Goal: Transaction & Acquisition: Purchase product/service

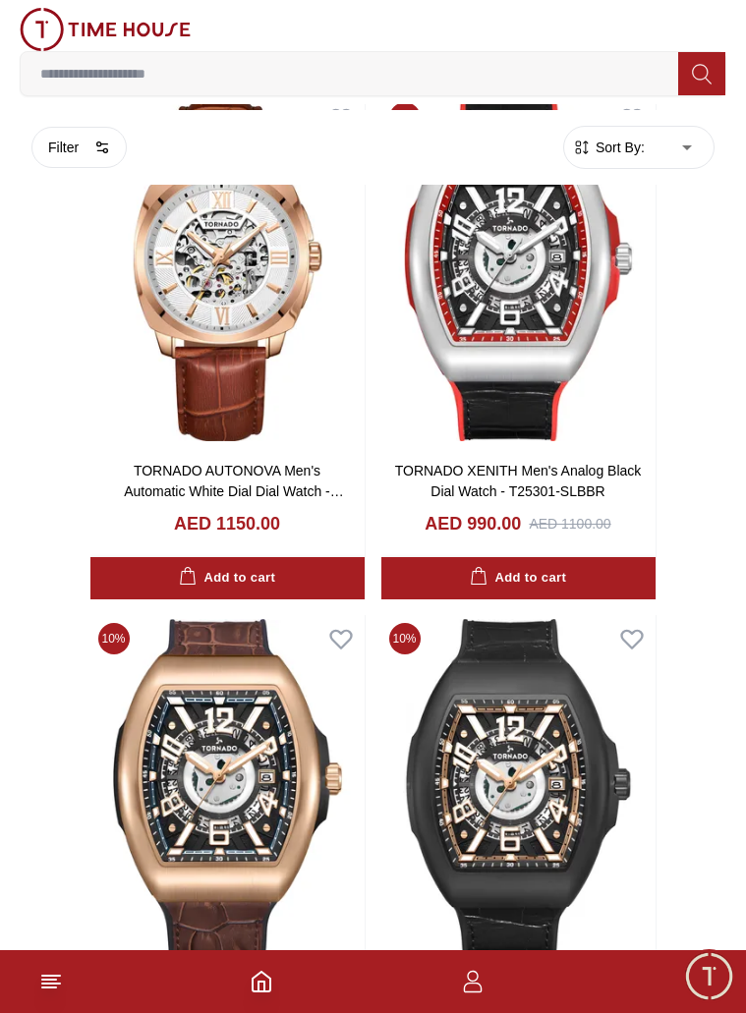
scroll to position [2816, 0]
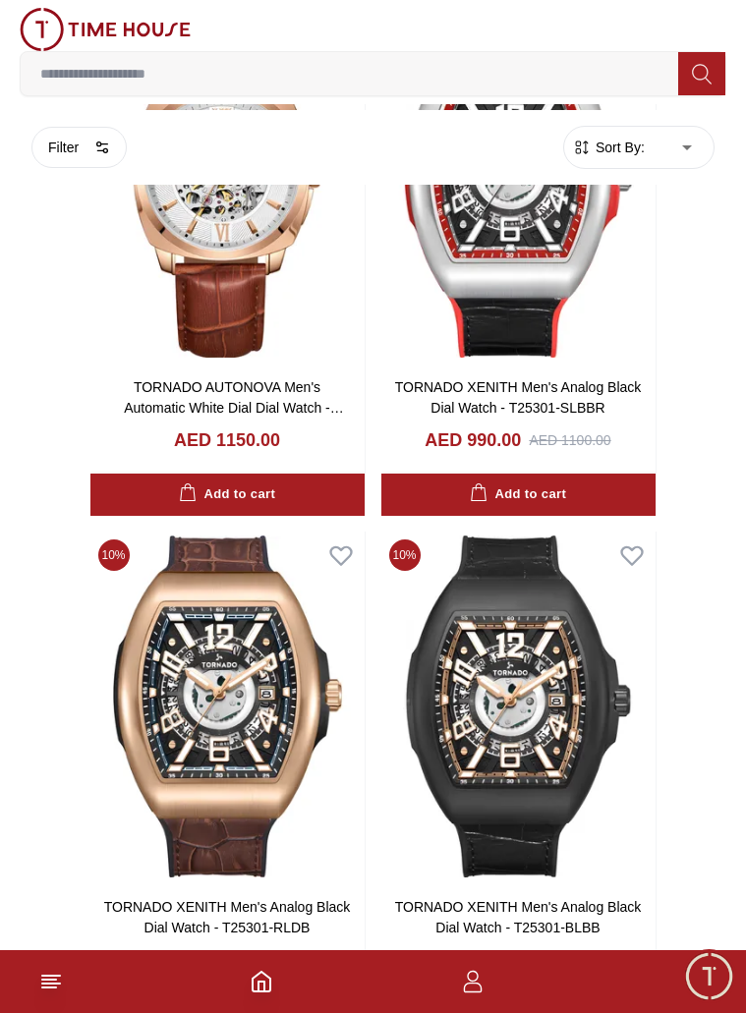
click at [319, 81] on input at bounding box center [349, 73] width 657 height 39
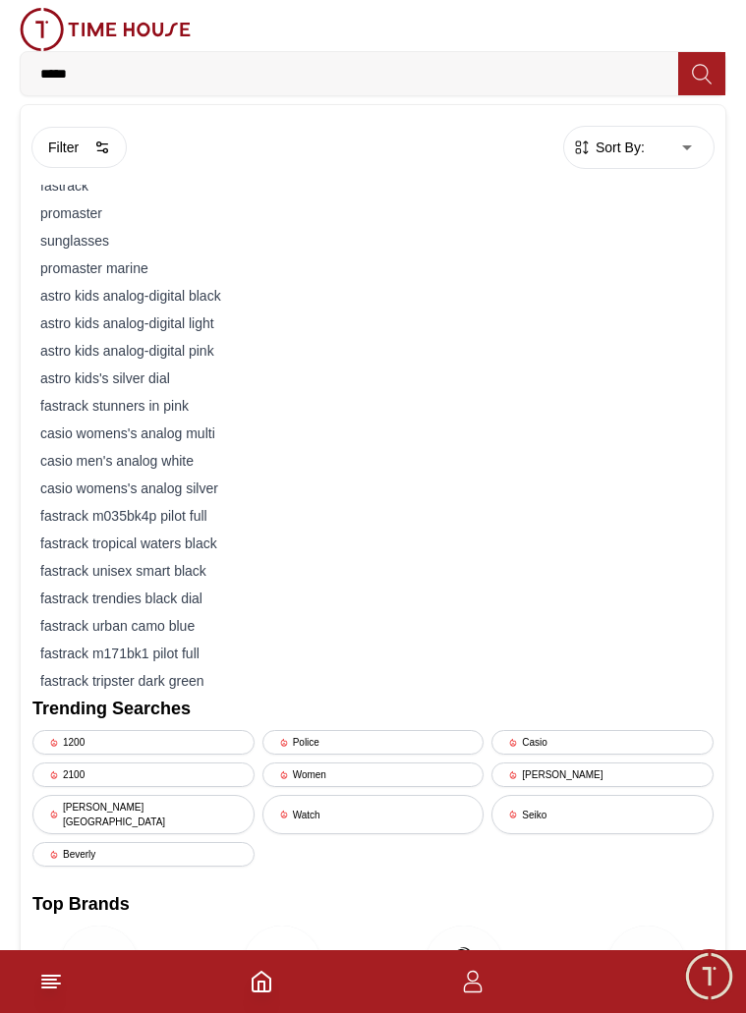
type input "*****"
click at [704, 84] on icon at bounding box center [701, 74] width 19 height 20
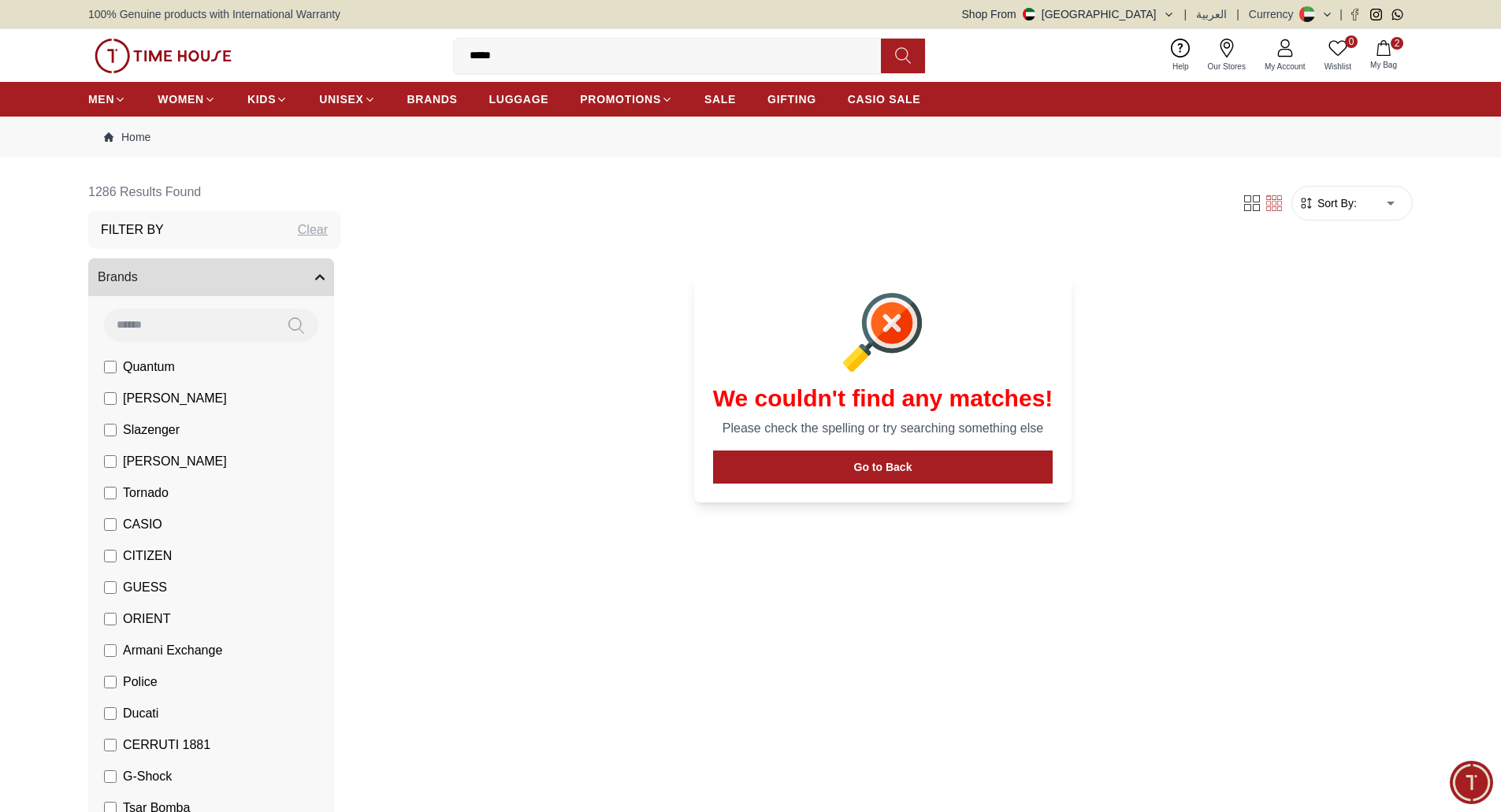
click at [185, 51] on img at bounding box center [163, 55] width 137 height 34
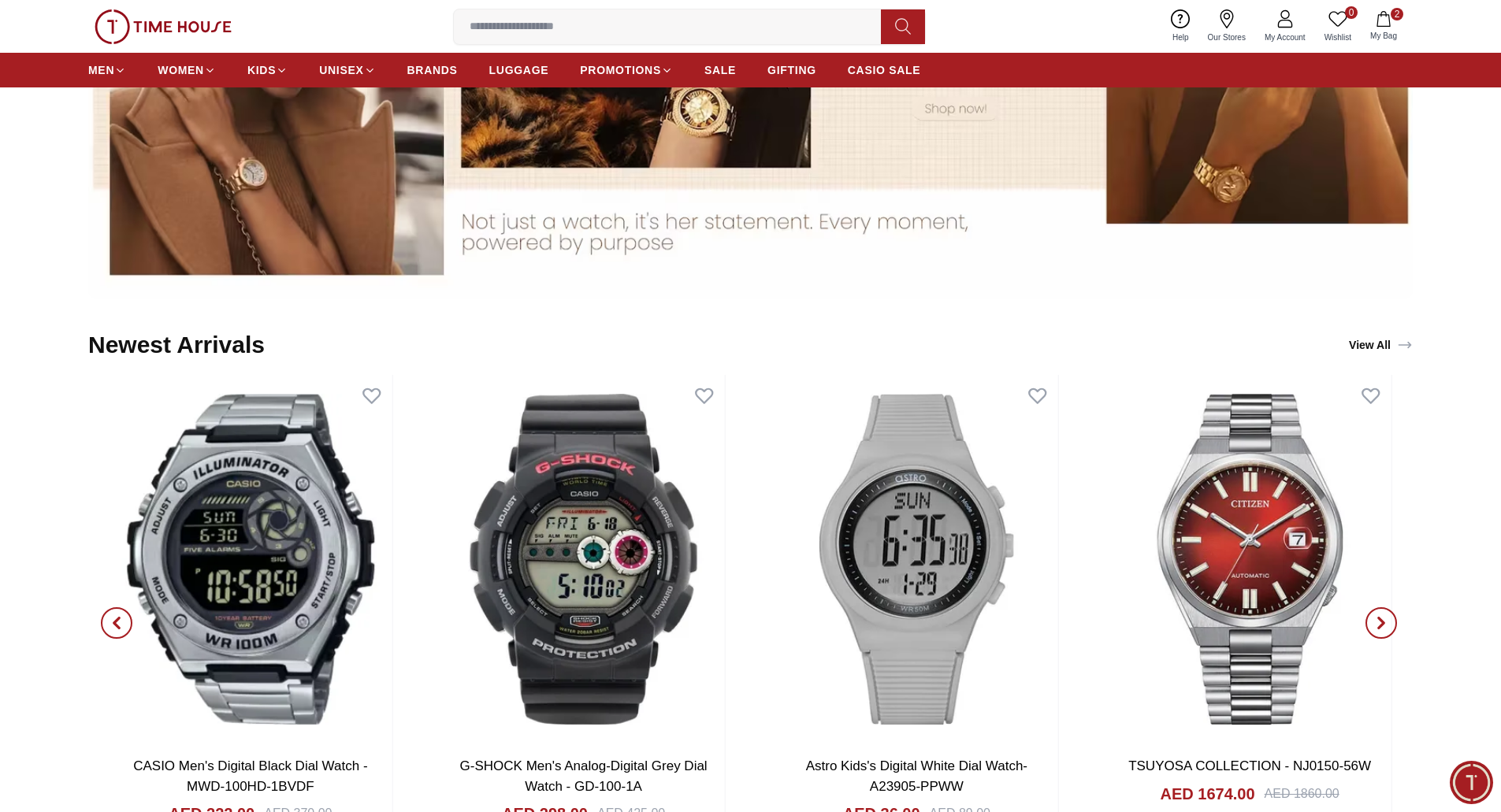
scroll to position [1497, 0]
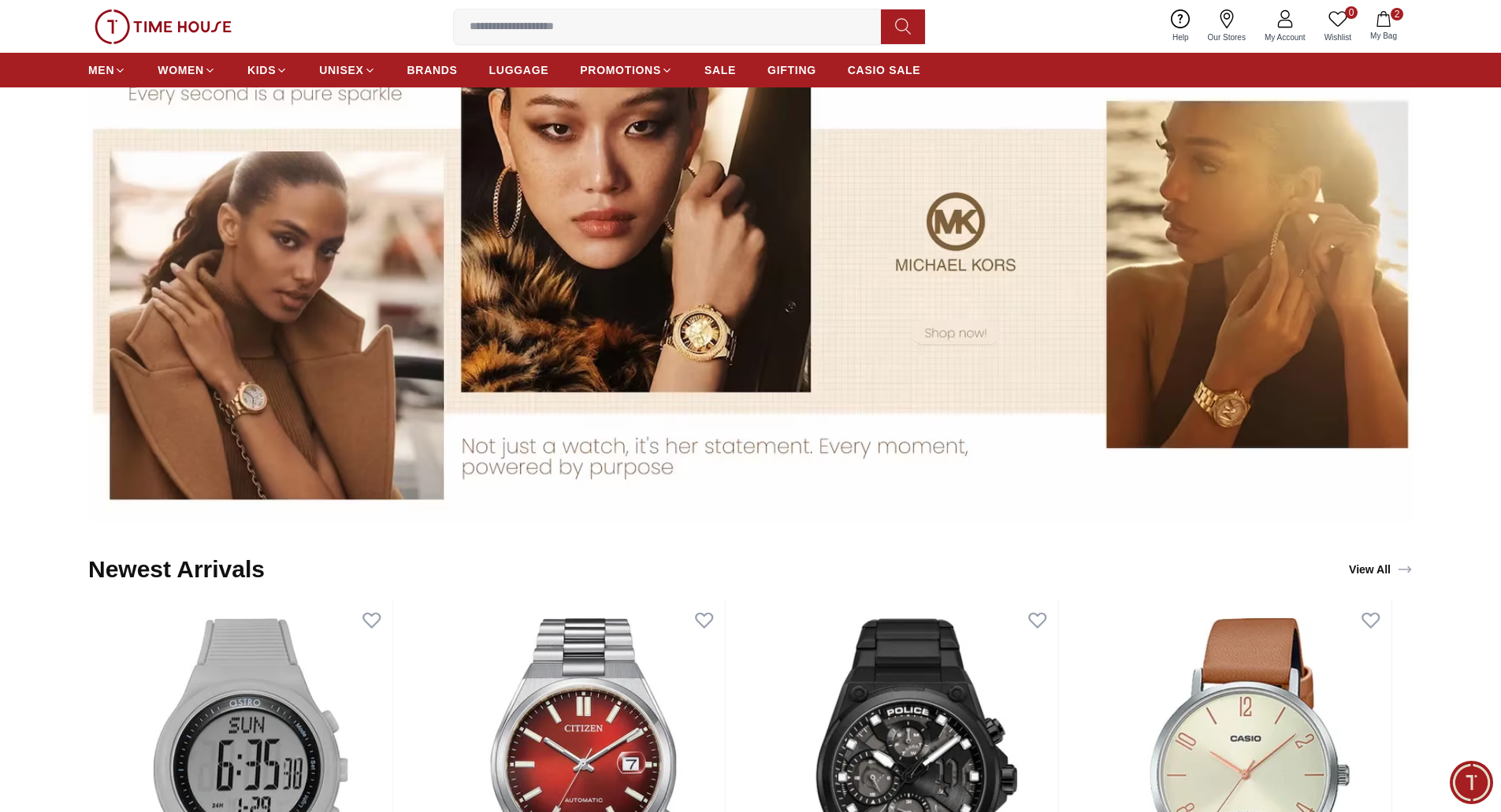
click at [1386, 34] on span "My Bag" at bounding box center [1383, 35] width 39 height 12
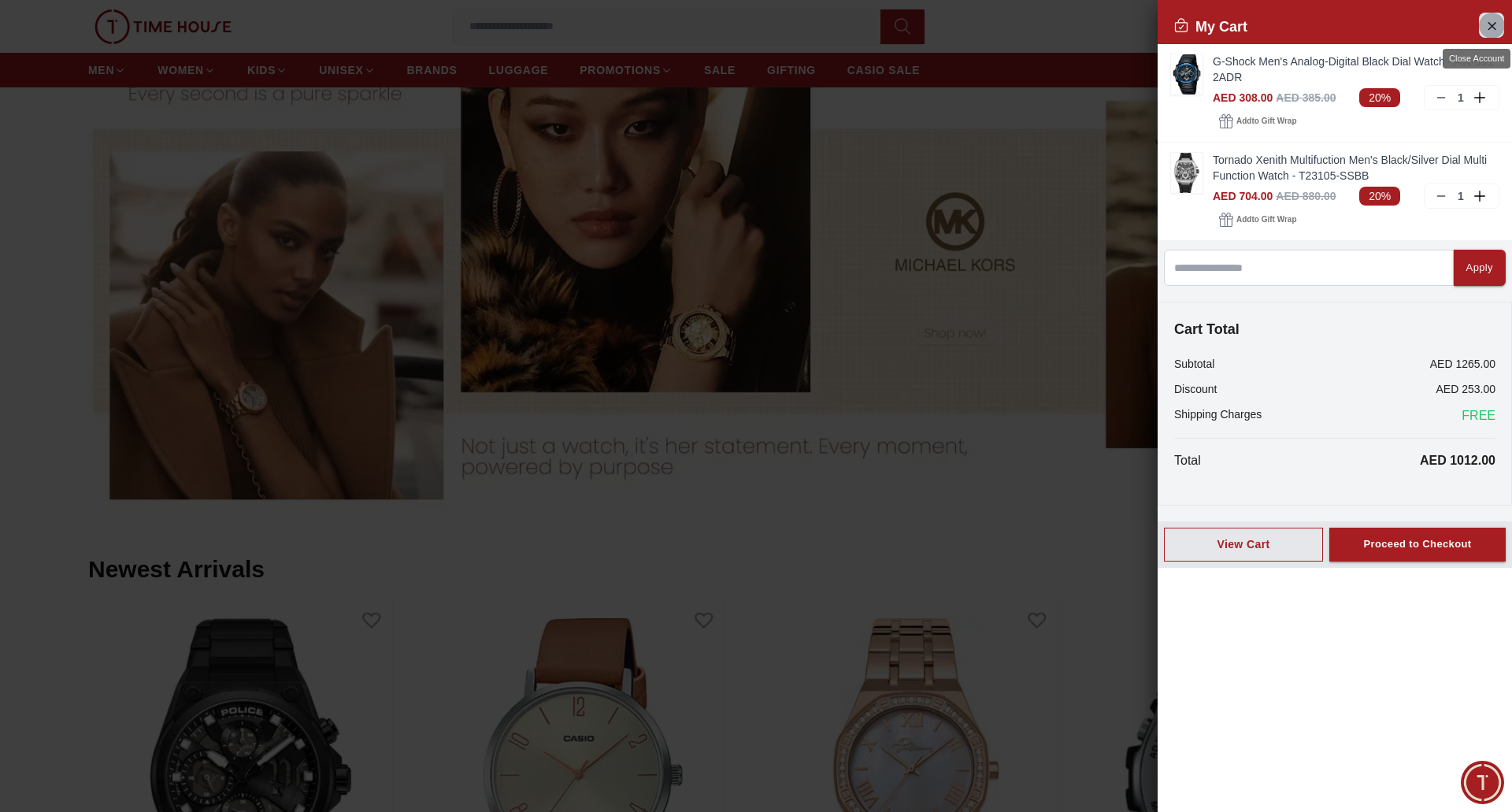
click at [1493, 26] on icon "Close Account" at bounding box center [1492, 26] width 7 height 7
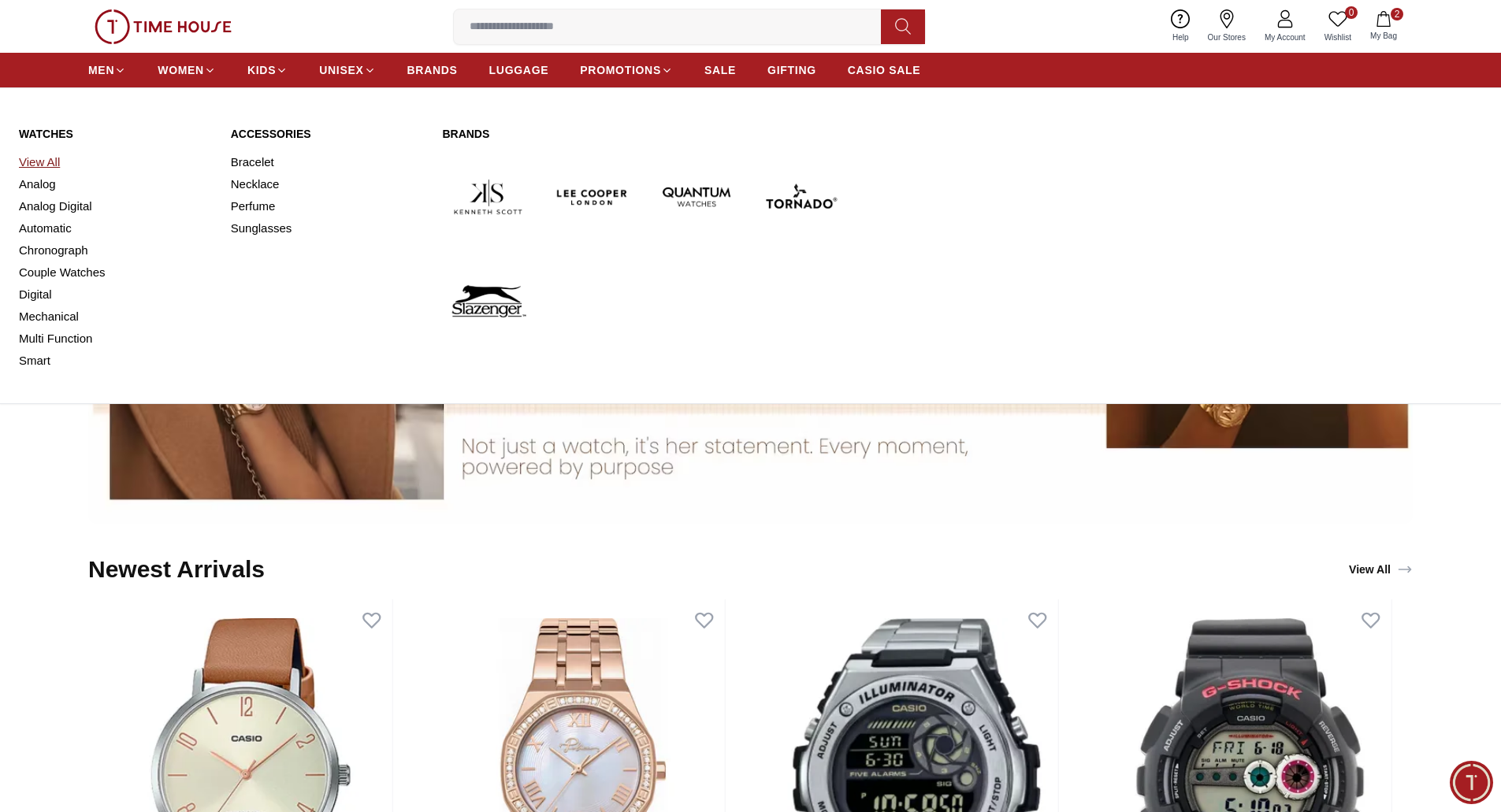
click at [32, 156] on link "View All" at bounding box center [115, 163] width 193 height 22
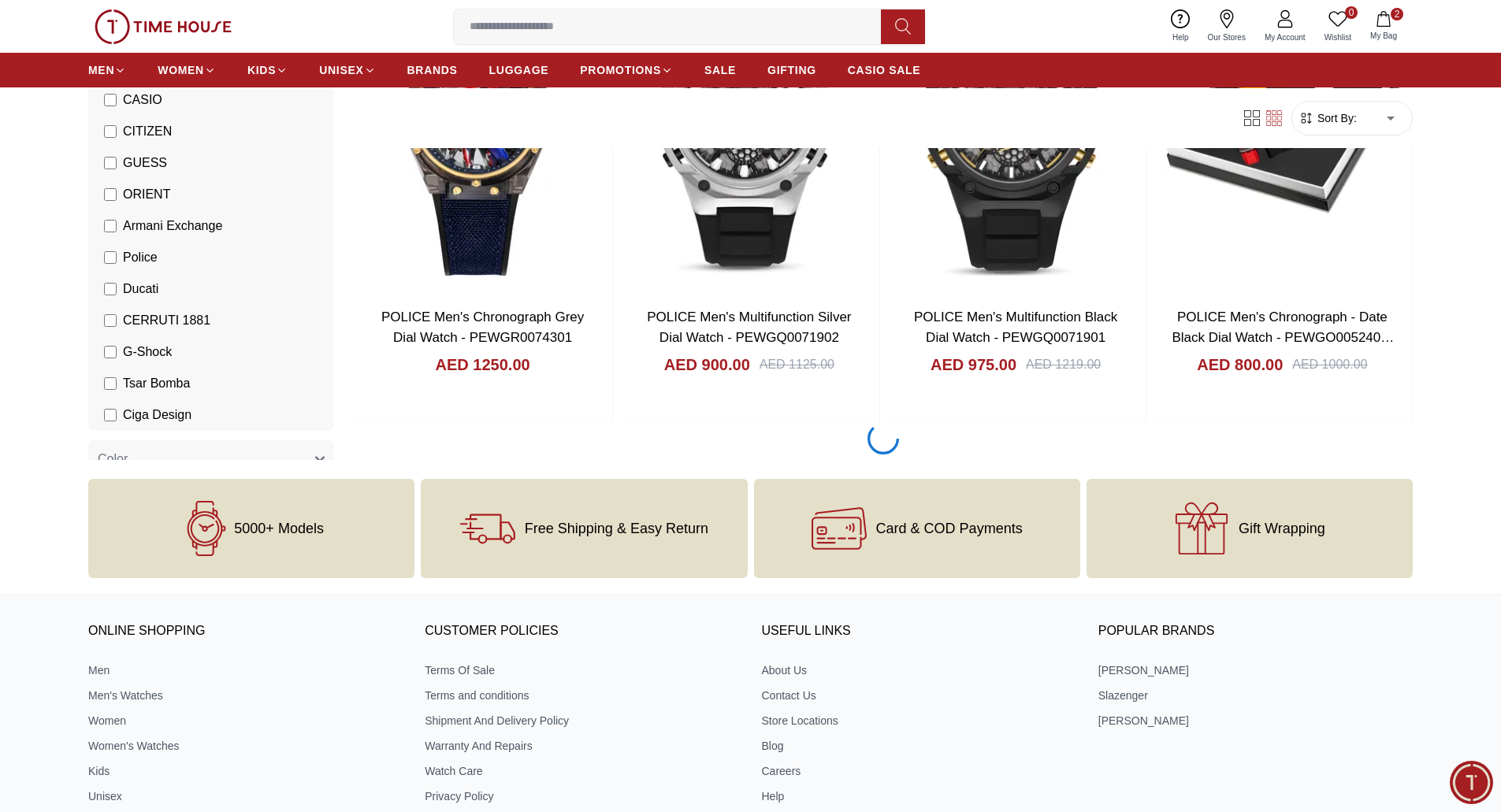
scroll to position [2205, 0]
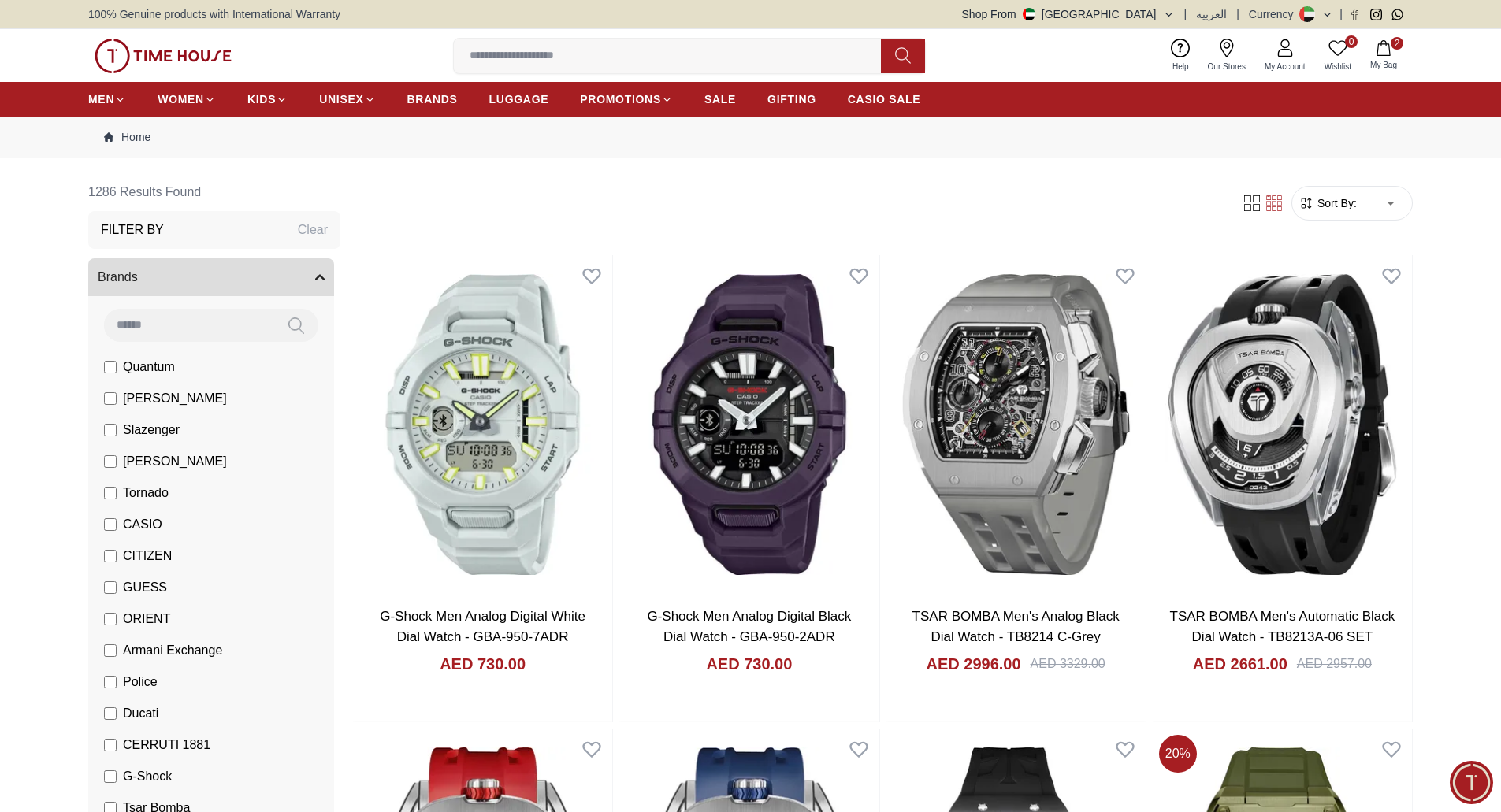
click at [1384, 57] on button "2 My Bag" at bounding box center [1383, 55] width 46 height 37
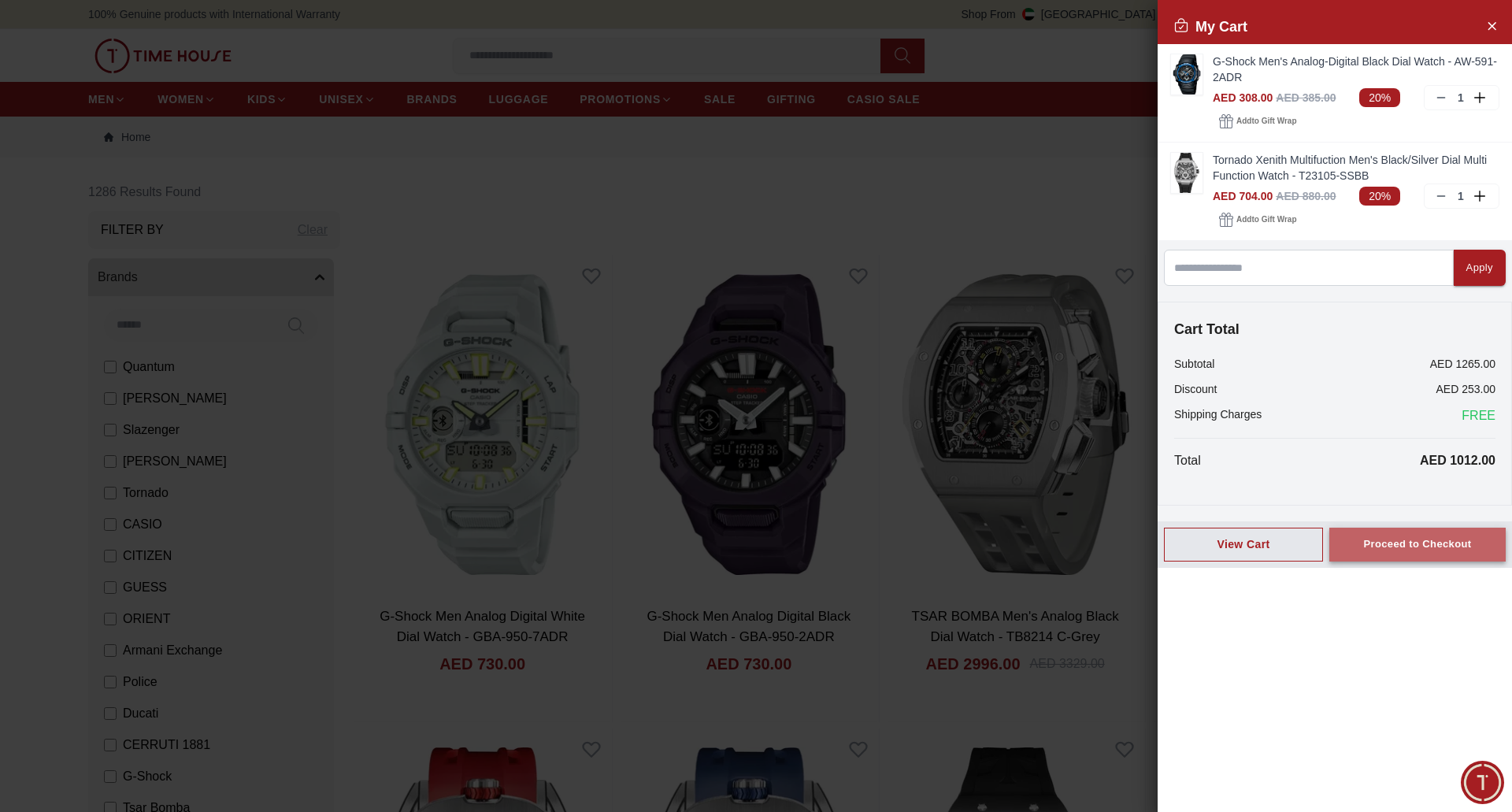
click at [1436, 547] on div "Proceed to Checkout" at bounding box center [1417, 544] width 108 height 18
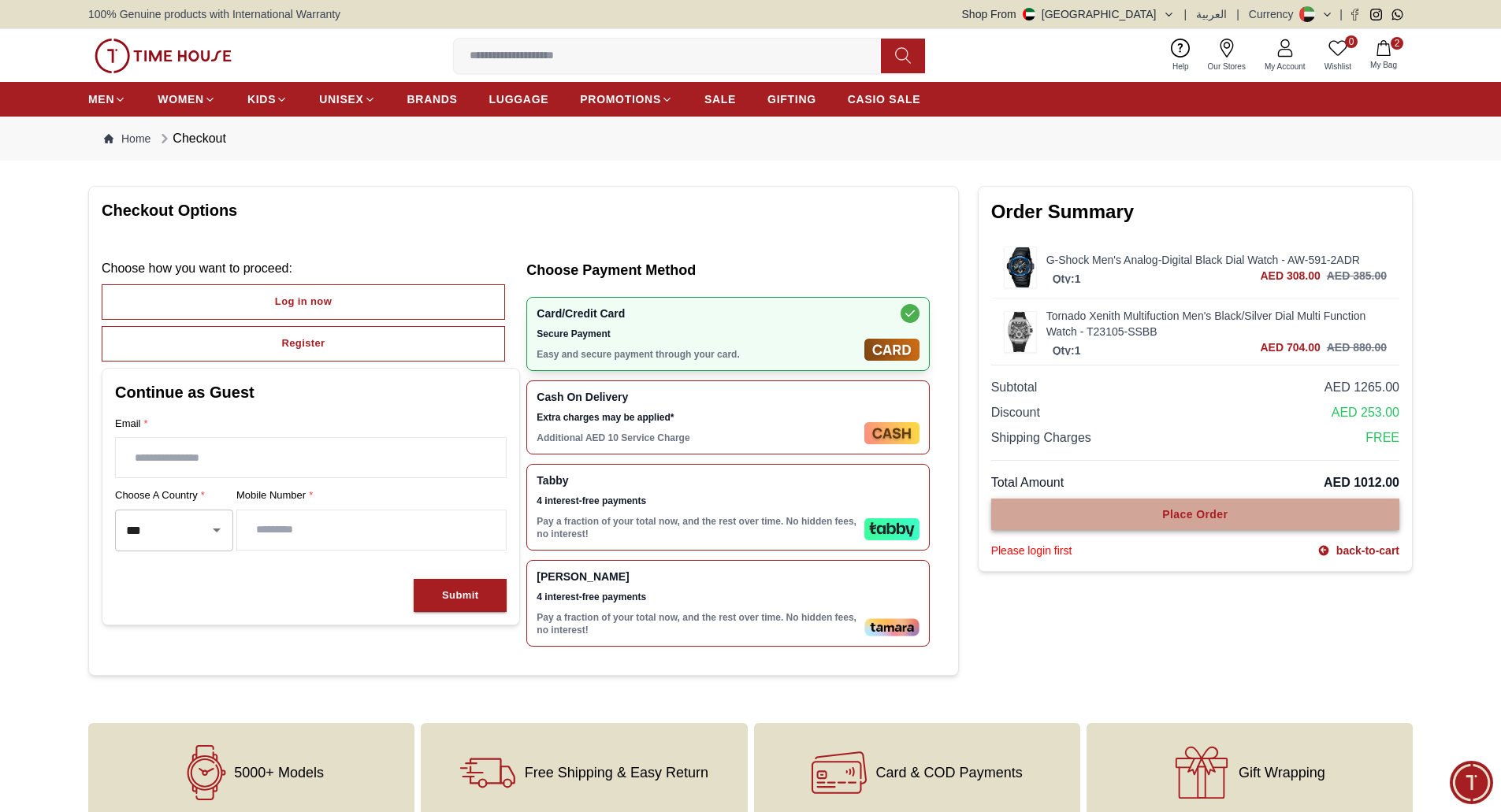
click at [1074, 527] on button "Place Order" at bounding box center [1195, 514] width 408 height 31
